Goal: Task Accomplishment & Management: Use online tool/utility

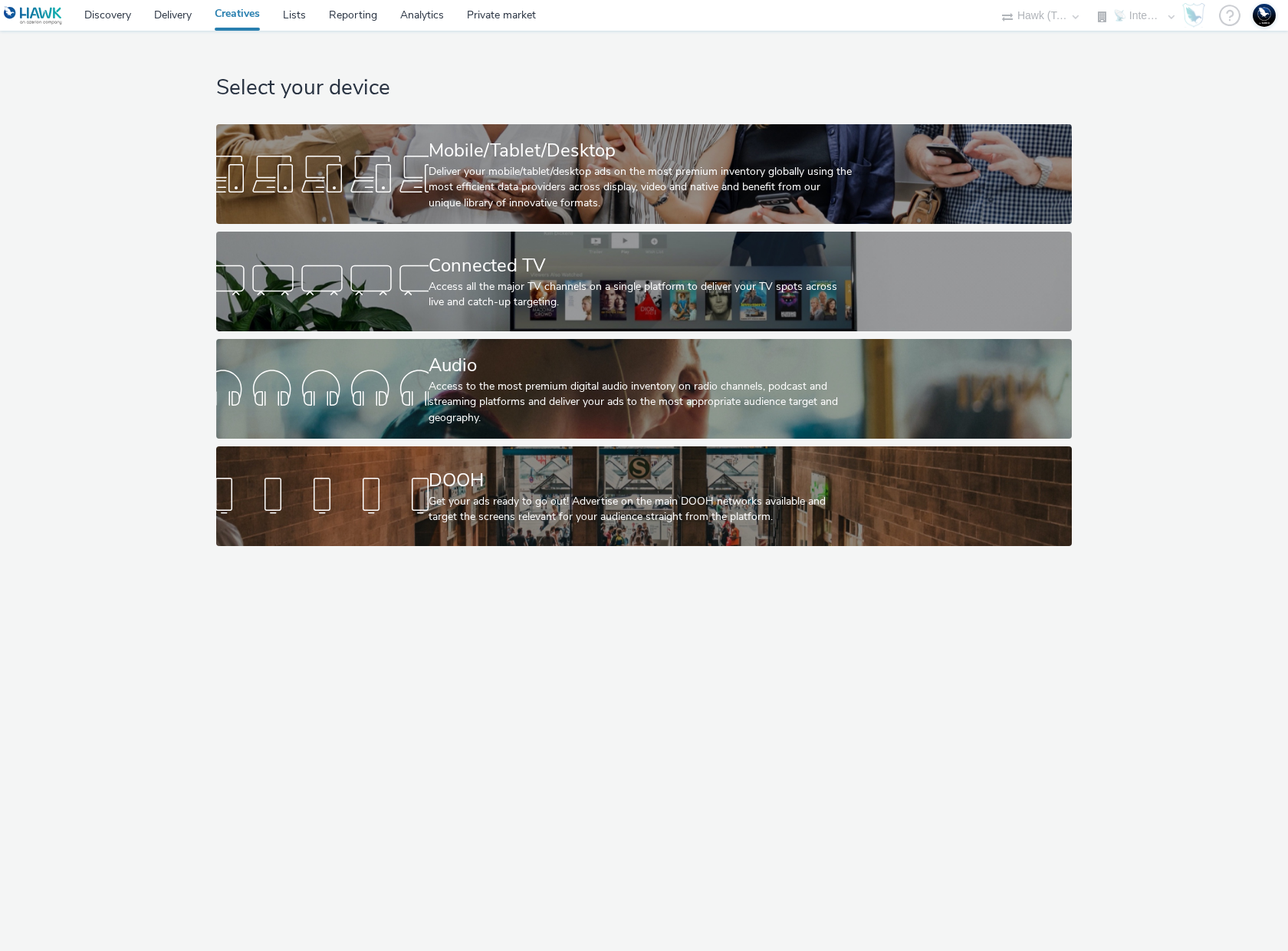
select select "2fc77e36-bb93-4aa3-9dff-dcb08e02eac6"
select select "2405a9d4-3350-4458-8d06-44f78962fa76"
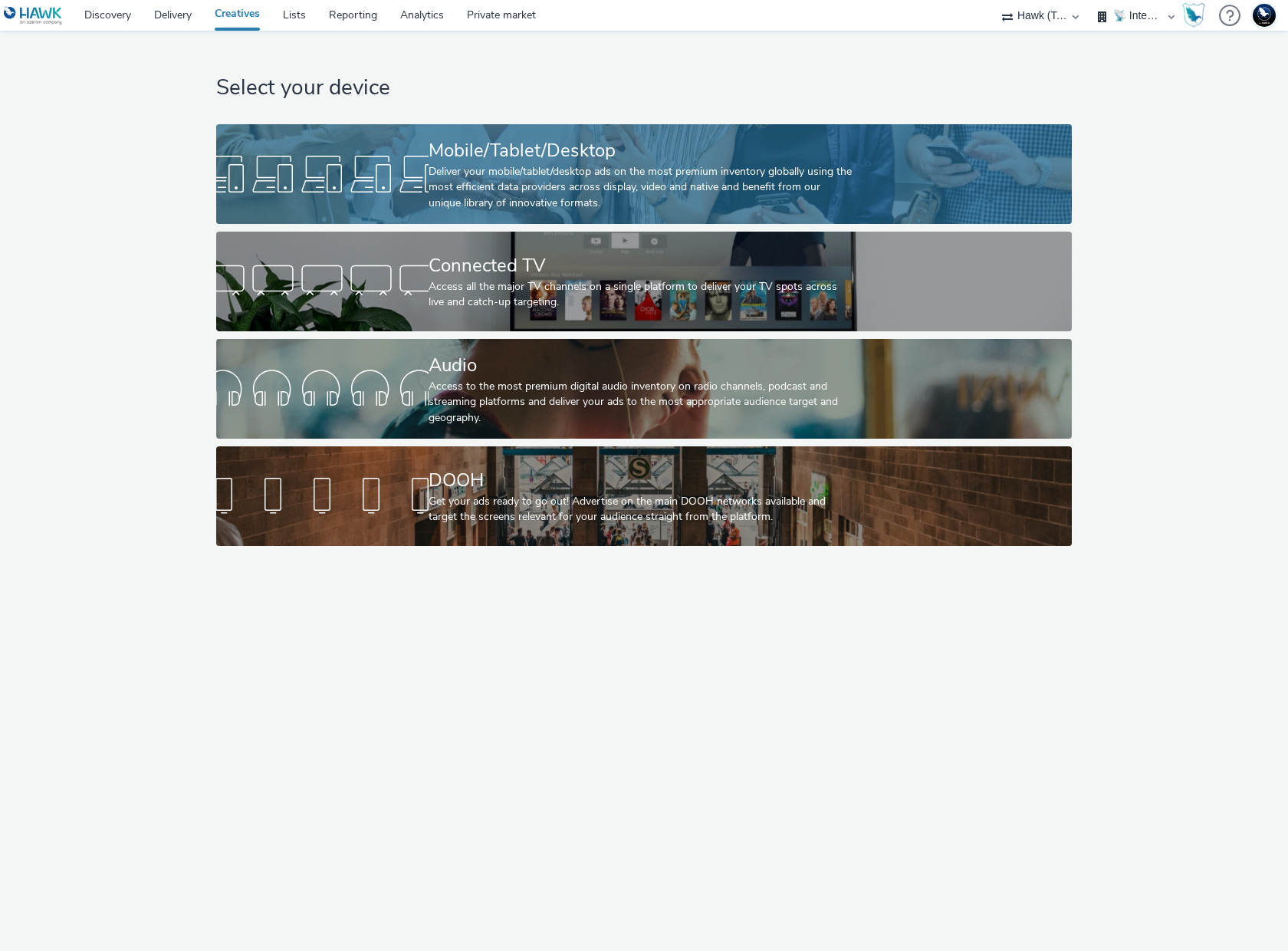
click at [506, 167] on div "Deliver your mobile/tablet/desktop ads on the most premium inventory globally u…" at bounding box center [641, 187] width 424 height 47
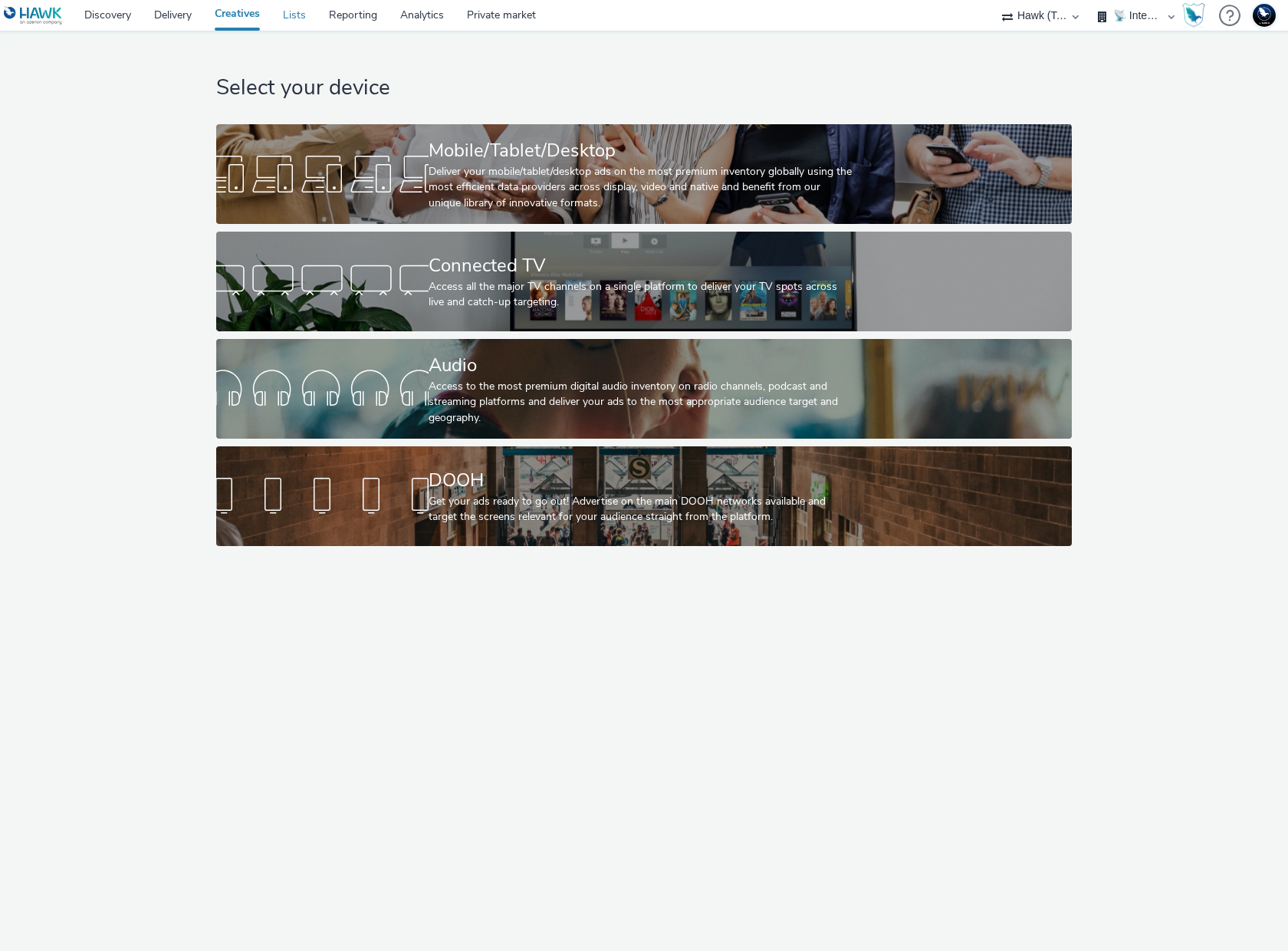
click at [300, 17] on link "Lists" at bounding box center [295, 15] width 46 height 31
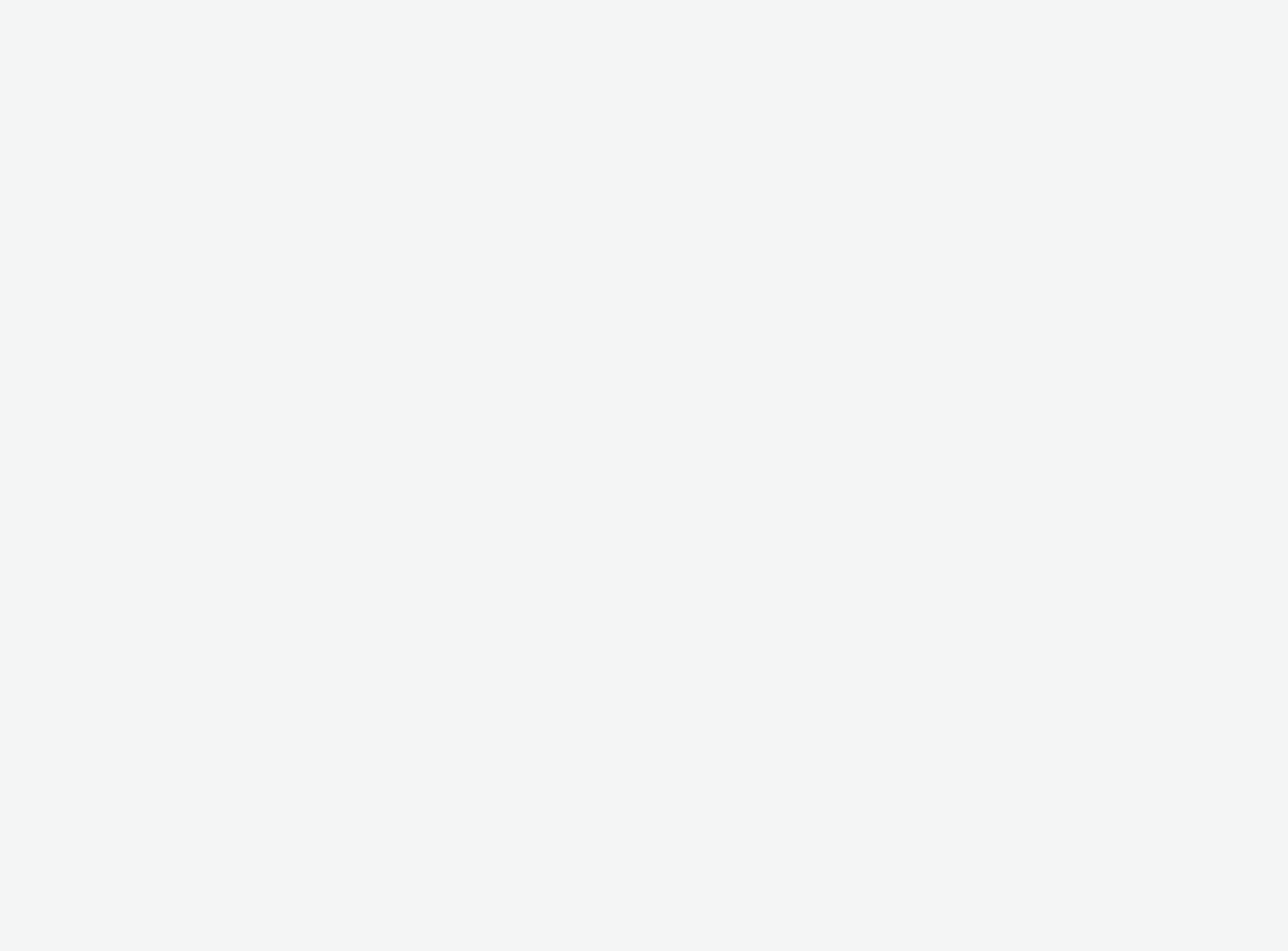
select select "2fc77e36-bb93-4aa3-9dff-dcb08e02eac6"
select select "2405a9d4-3350-4458-8d06-44f78962fa76"
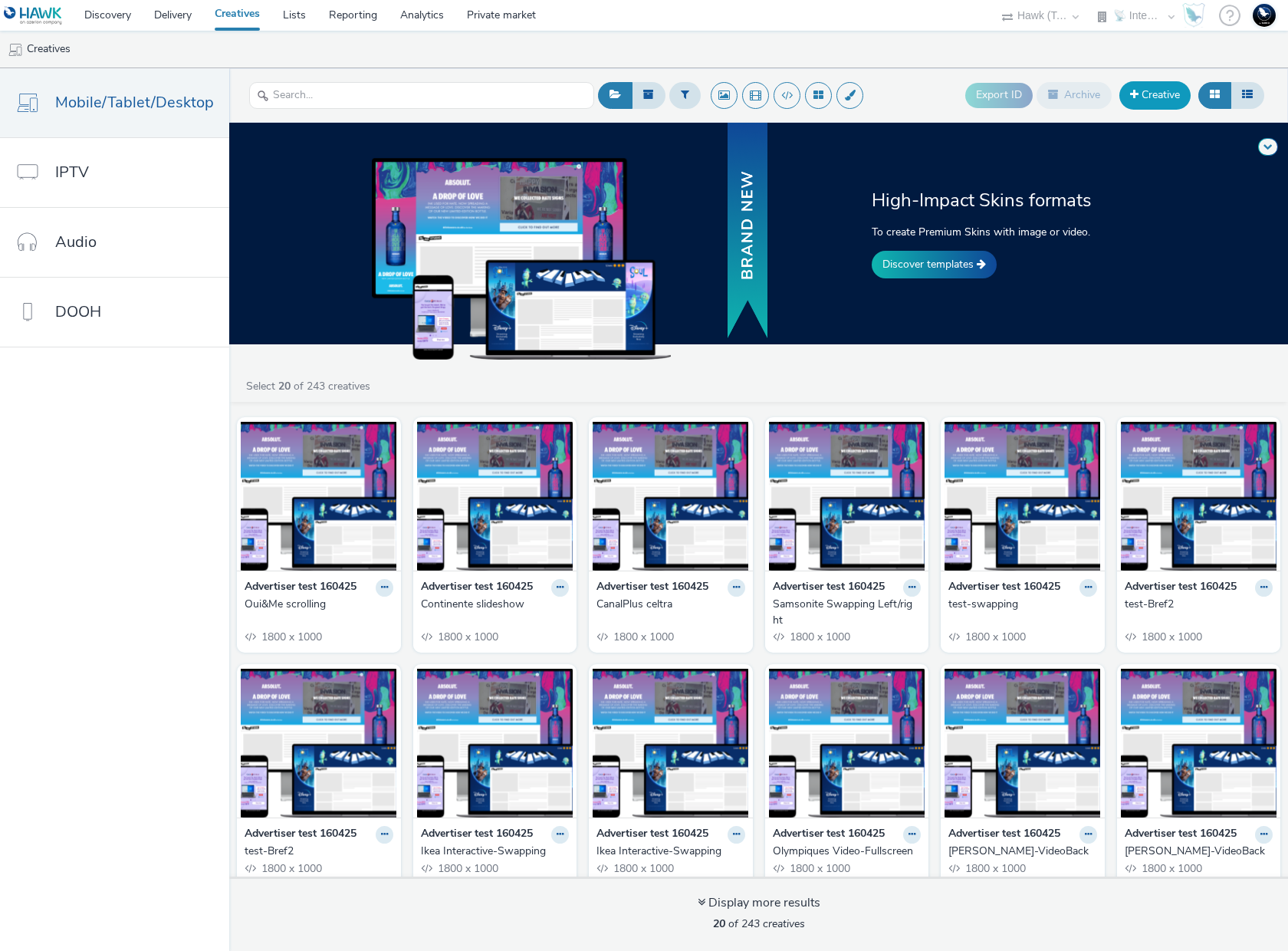
click at [1161, 96] on link "Creative" at bounding box center [1155, 95] width 71 height 27
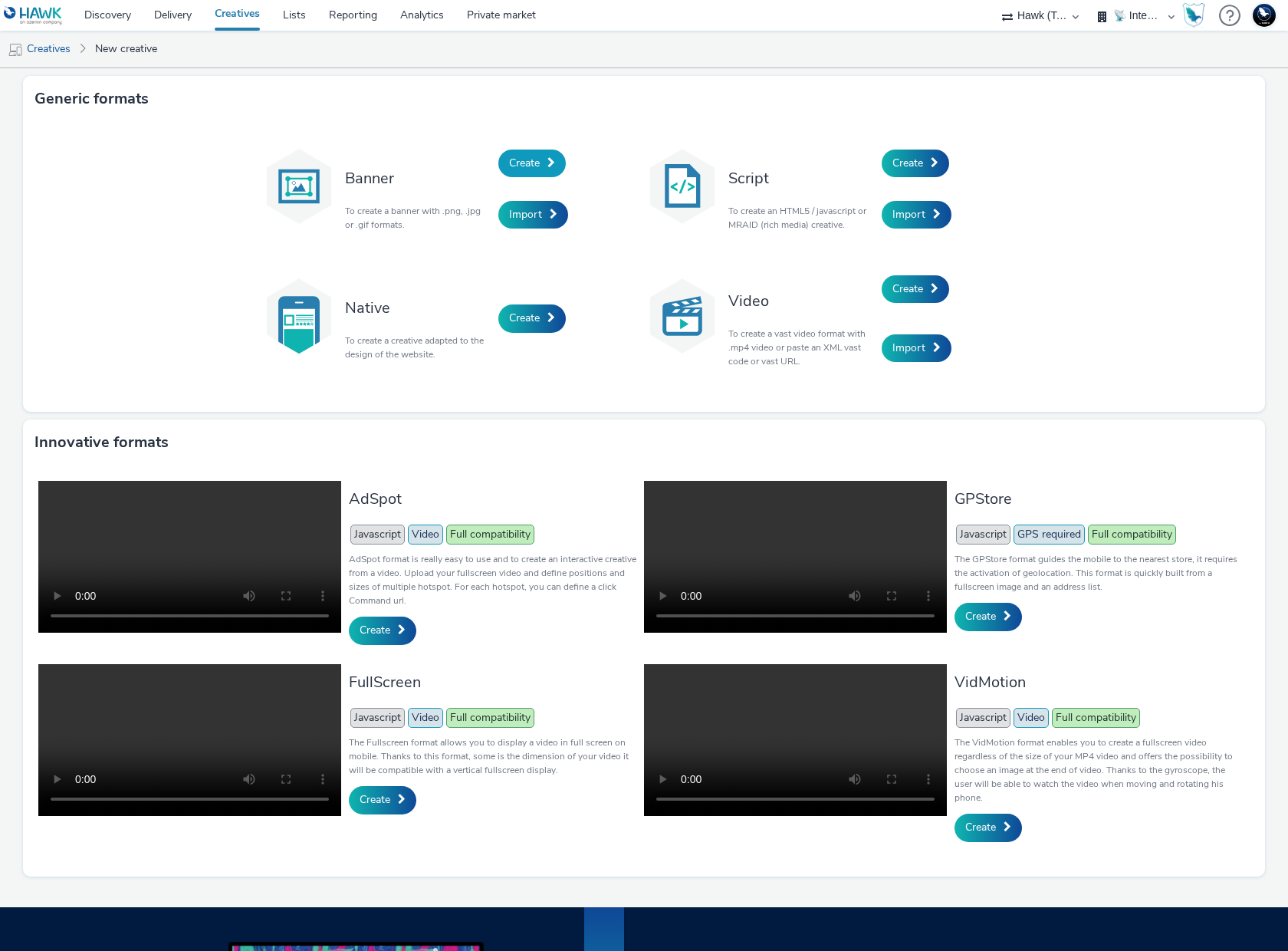
click at [521, 160] on span "Create" at bounding box center [524, 162] width 31 height 15
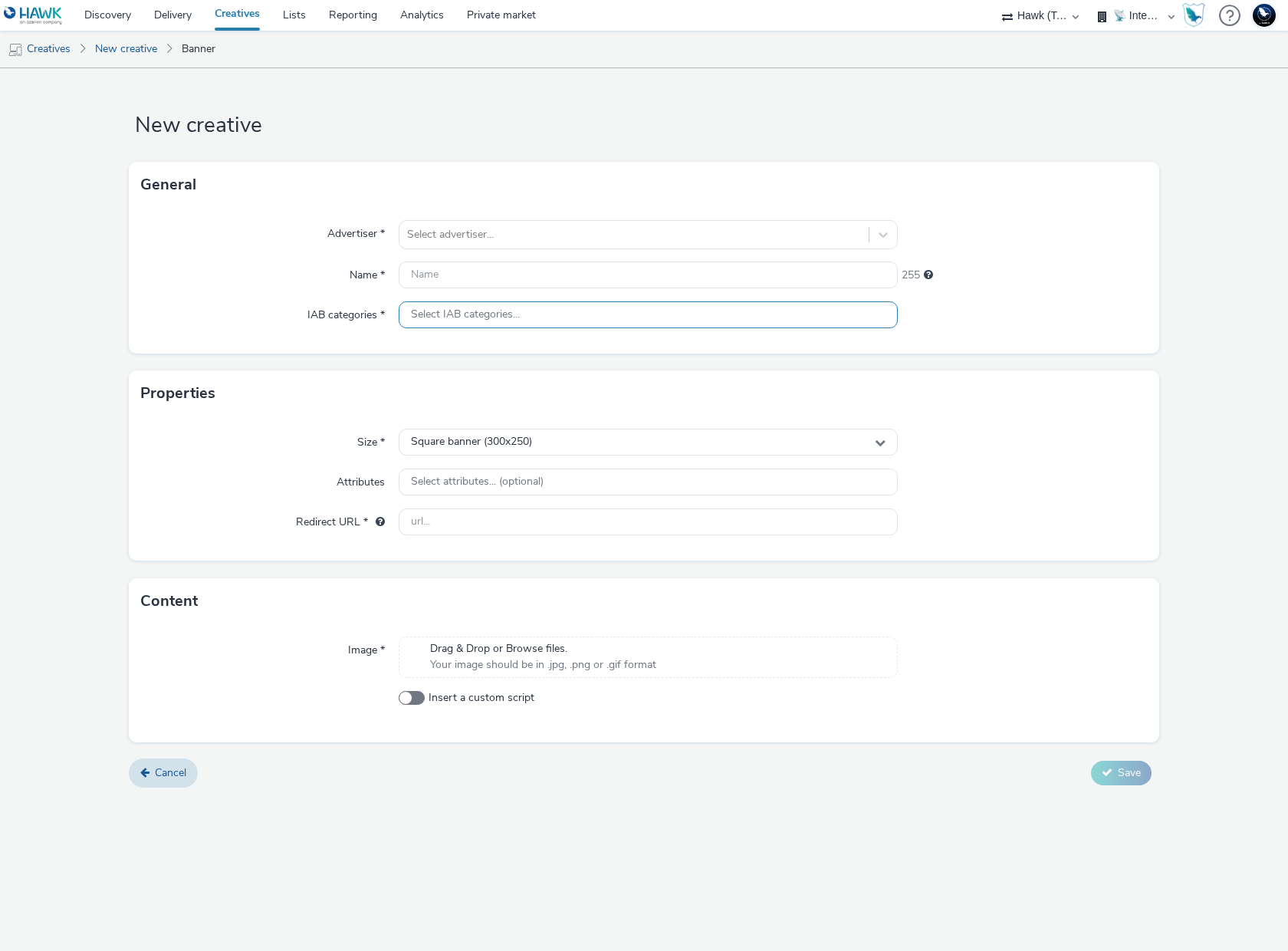
click at [524, 311] on div "Select IAB categories..." at bounding box center [648, 314] width 499 height 26
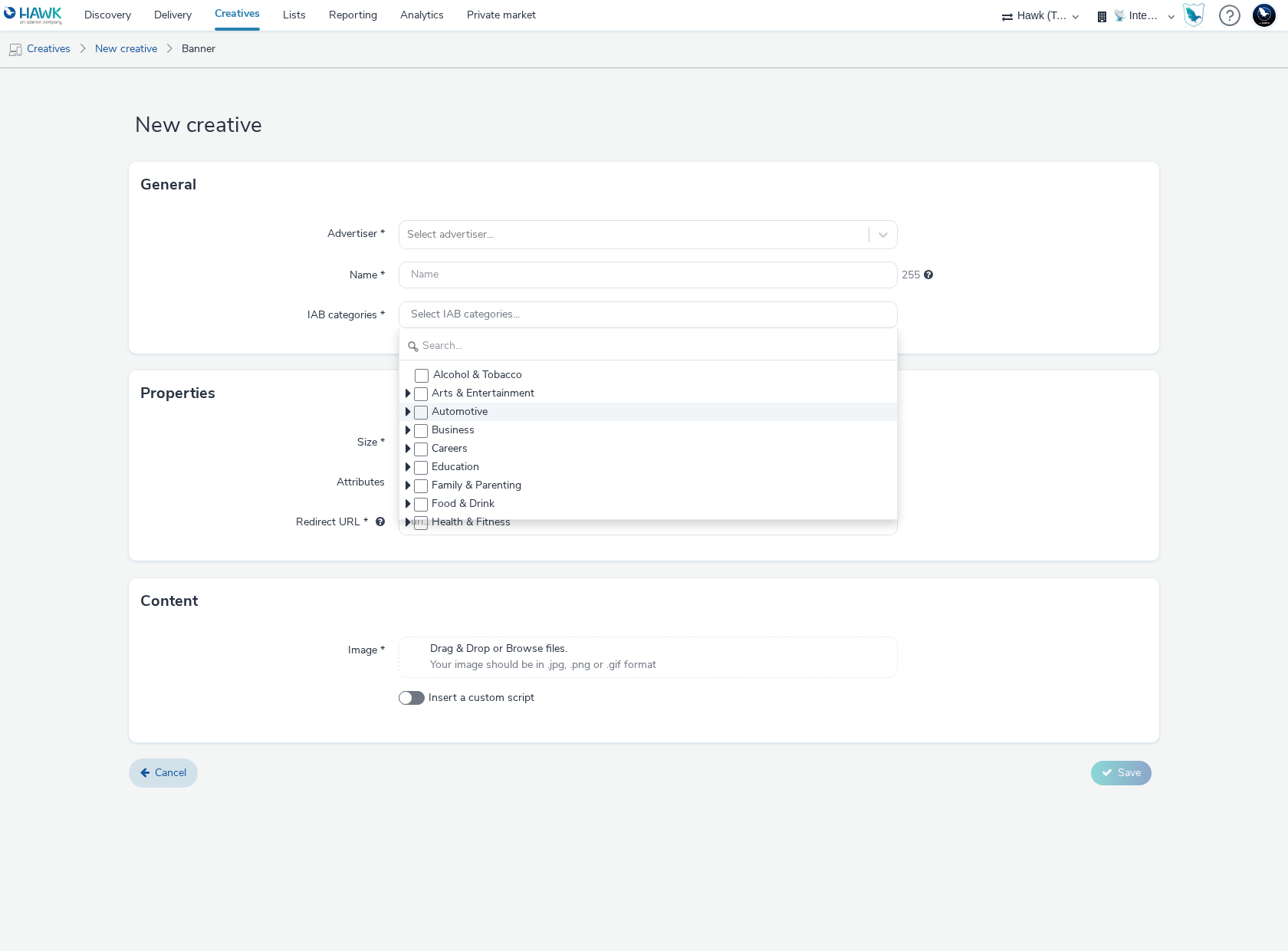
scroll to position [329, 0]
click at [937, 318] on div at bounding box center [1022, 315] width 250 height 27
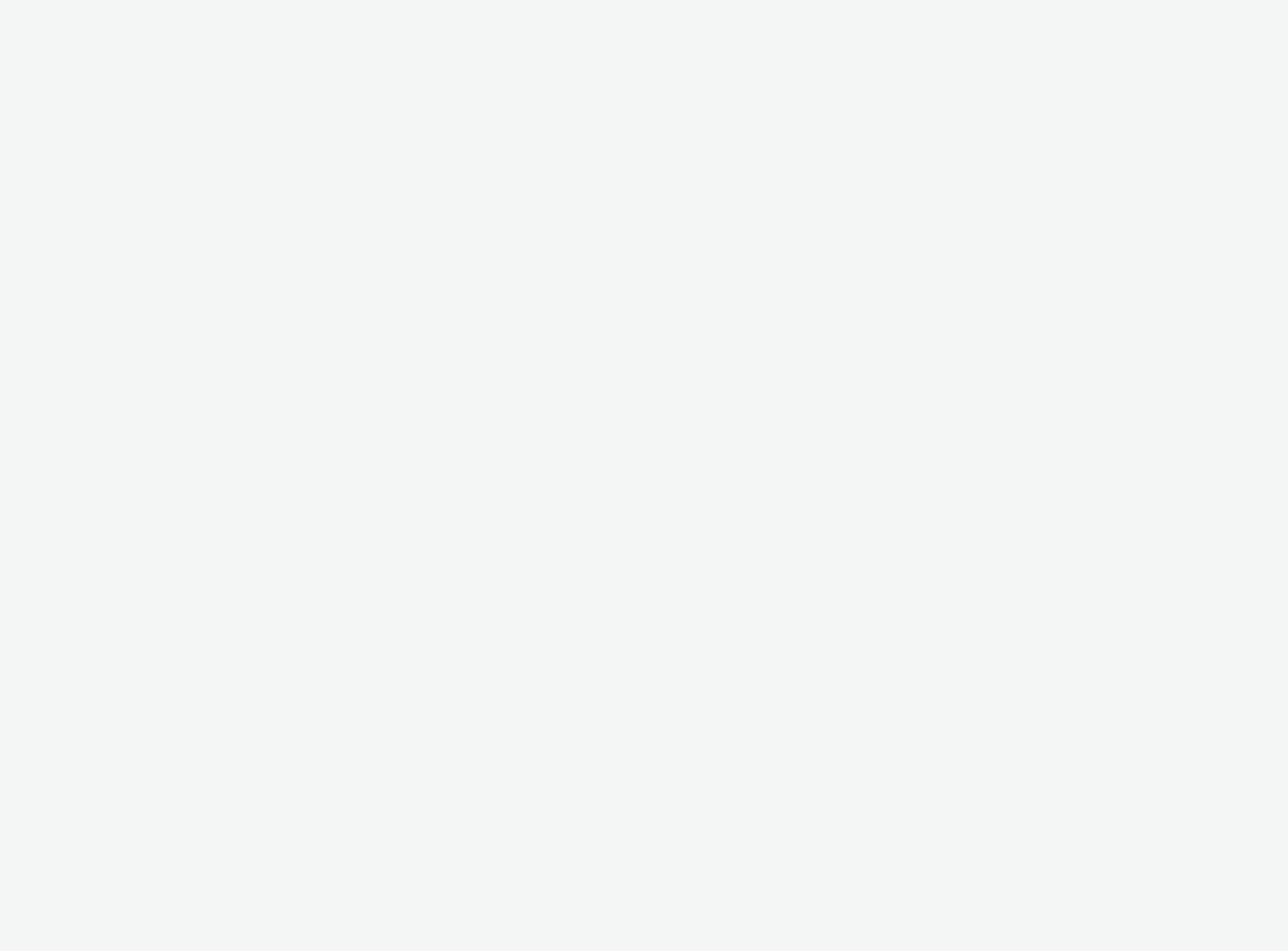
select select "2fc77e36-bb93-4aa3-9dff-dcb08e02eac6"
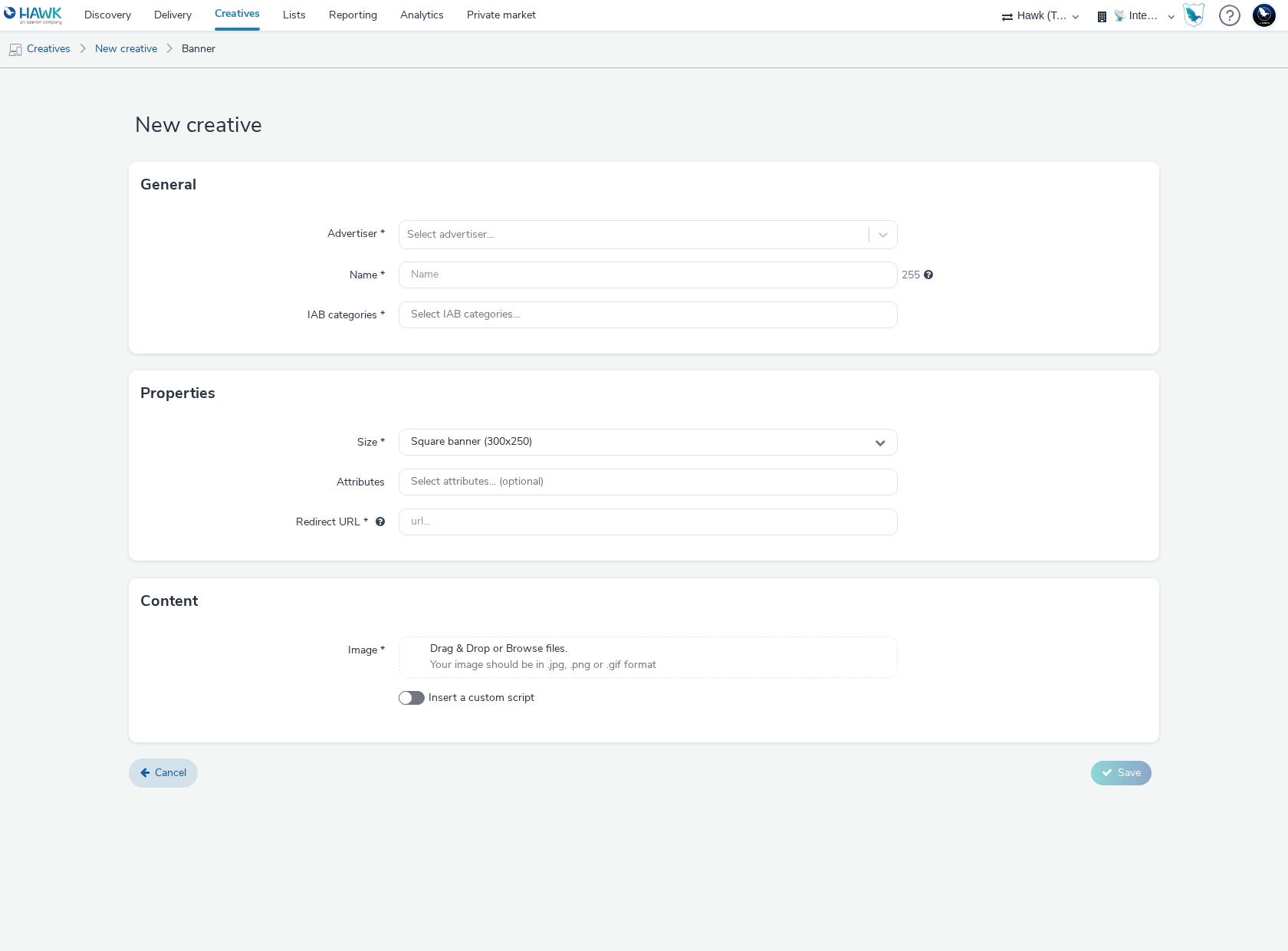
click at [1144, 15] on select "🇧🇪 Team BE 🇩🇪 Team DE 🇫🇷 Team FR 🇬🇧 Team UK 🌍 Demonstration 📡 Integration tests…" at bounding box center [1137, 15] width 92 height 31
select select "33113945-0fec-4247-9395-fb2ce4d33dcd"
click at [1091, 0] on select "🇧🇪 Team BE 🇩🇪 Team DE 🇫🇷 Team FR 🇬🇧 Team UK 🌍 Demonstration 📡 Integration tests…" at bounding box center [1137, 15] width 92 height 31
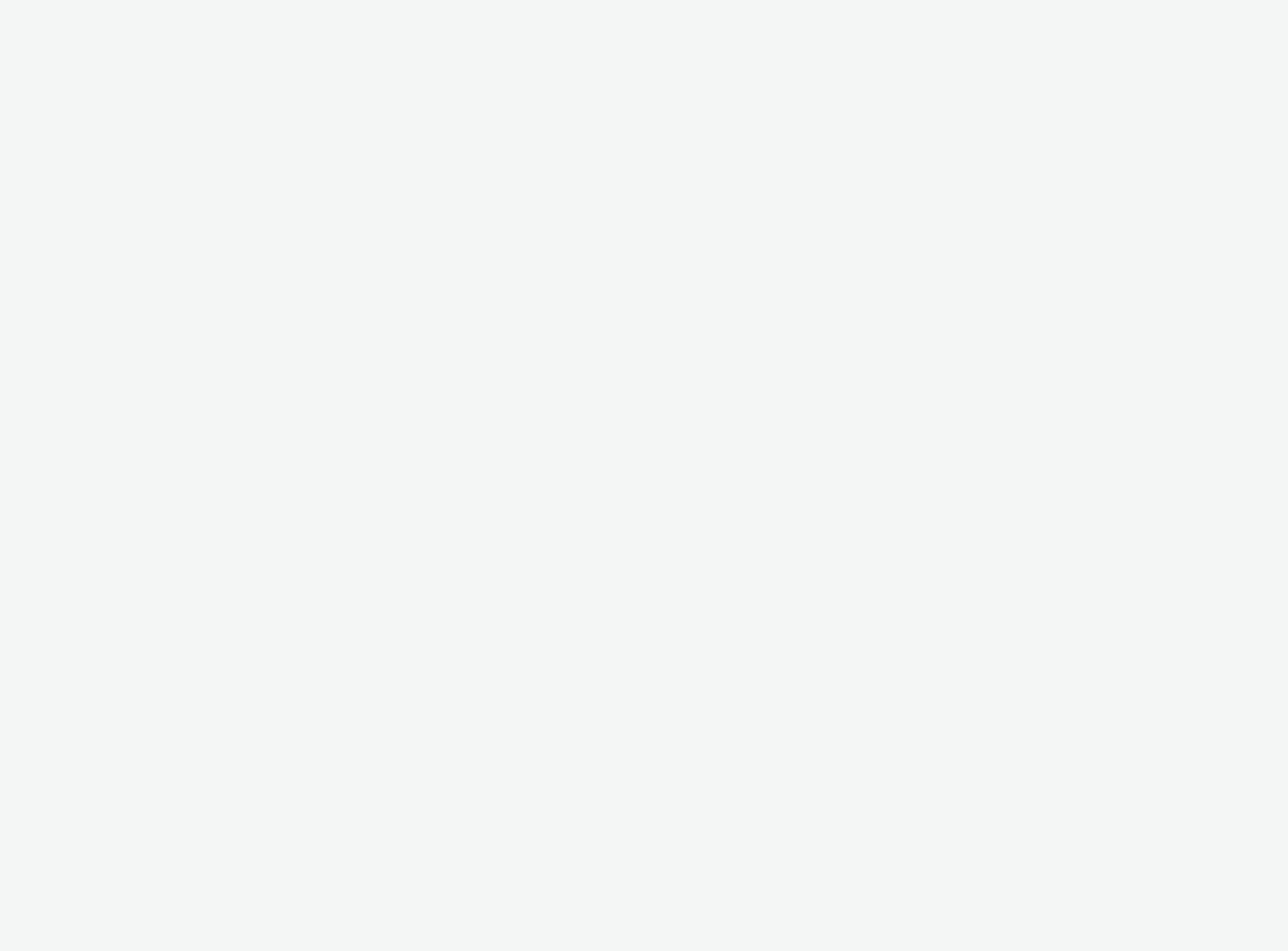
select select "2fc77e36-bb93-4aa3-9dff-dcb08e02eac6"
select select "33113945-0fec-4247-9395-fb2ce4d33dcd"
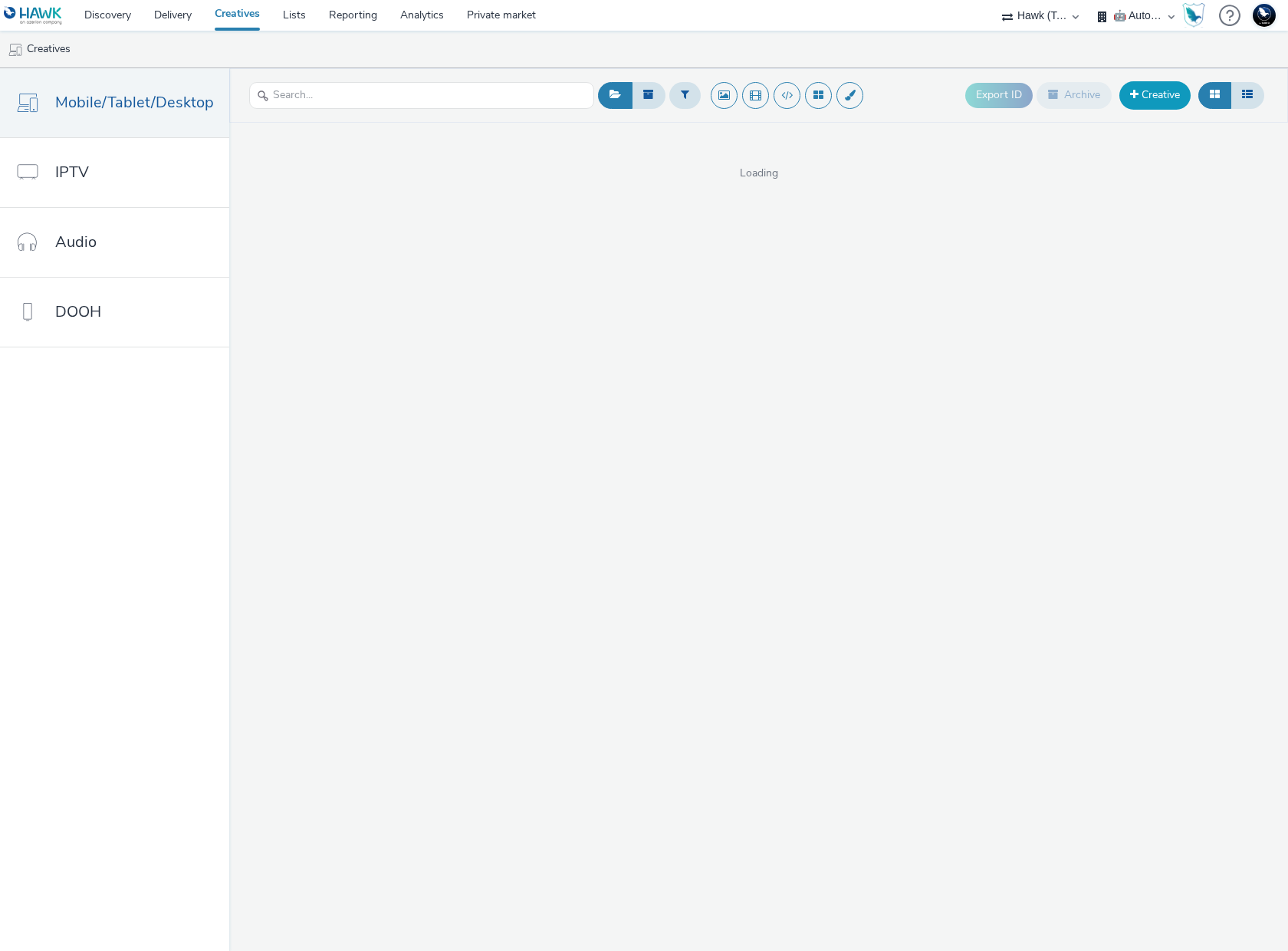
click at [1155, 99] on link "Creative" at bounding box center [1155, 95] width 71 height 27
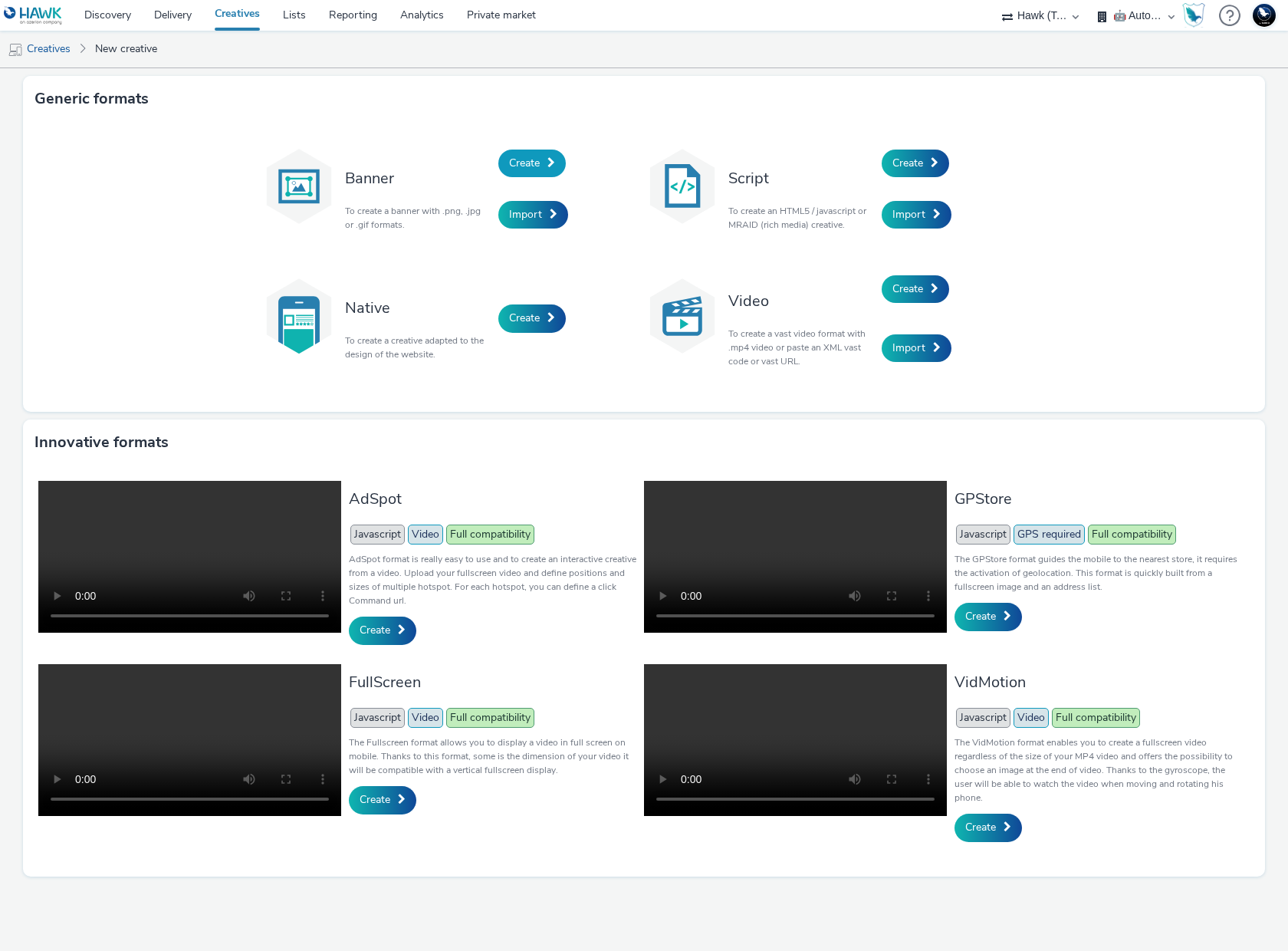
click at [524, 169] on span "Create" at bounding box center [524, 162] width 31 height 15
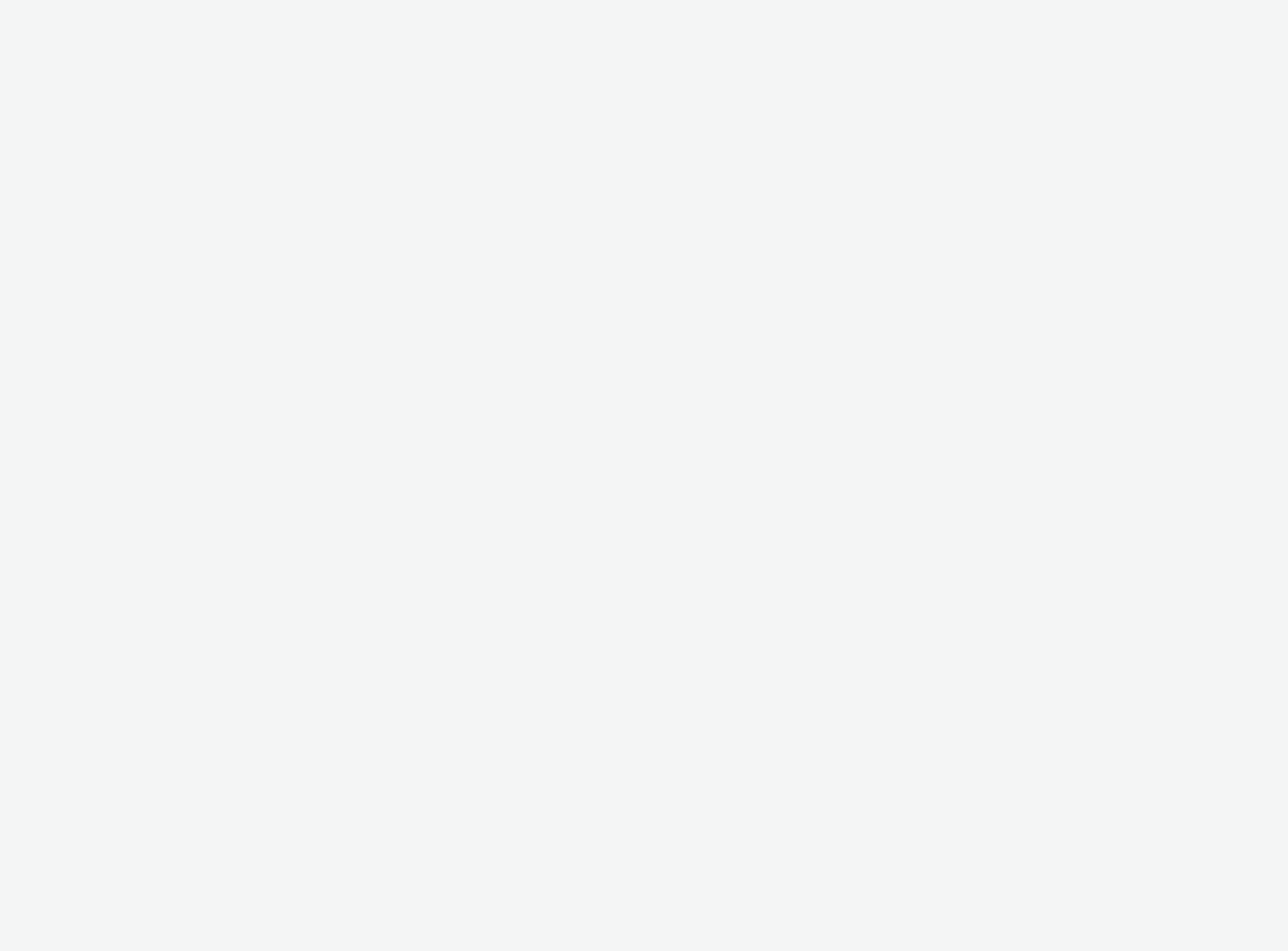
select select "2fc77e36-bb93-4aa3-9dff-dcb08e02eac6"
select select "33113945-0fec-4247-9395-fb2ce4d33dcd"
